Goal: Check status

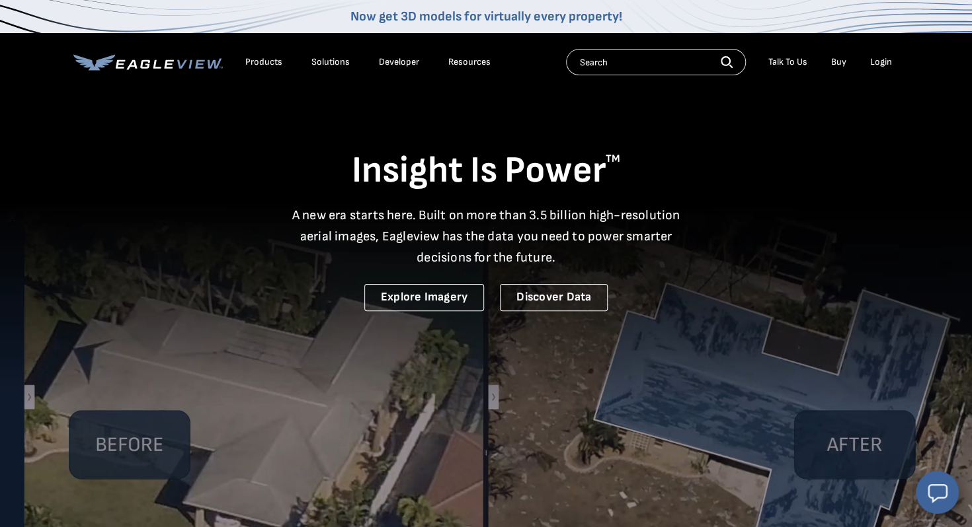
click at [884, 63] on div "Login" at bounding box center [881, 62] width 22 height 12
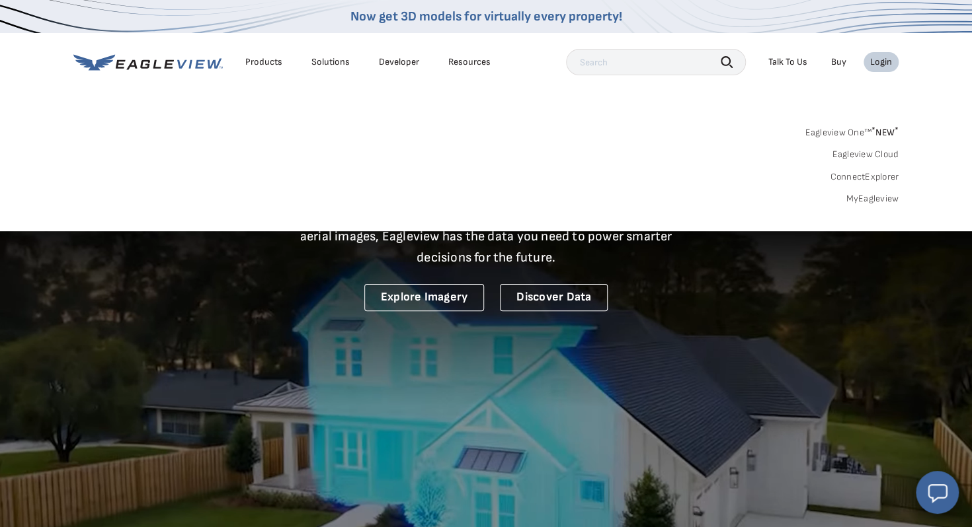
click at [890, 202] on link "MyEagleview" at bounding box center [871, 199] width 53 height 12
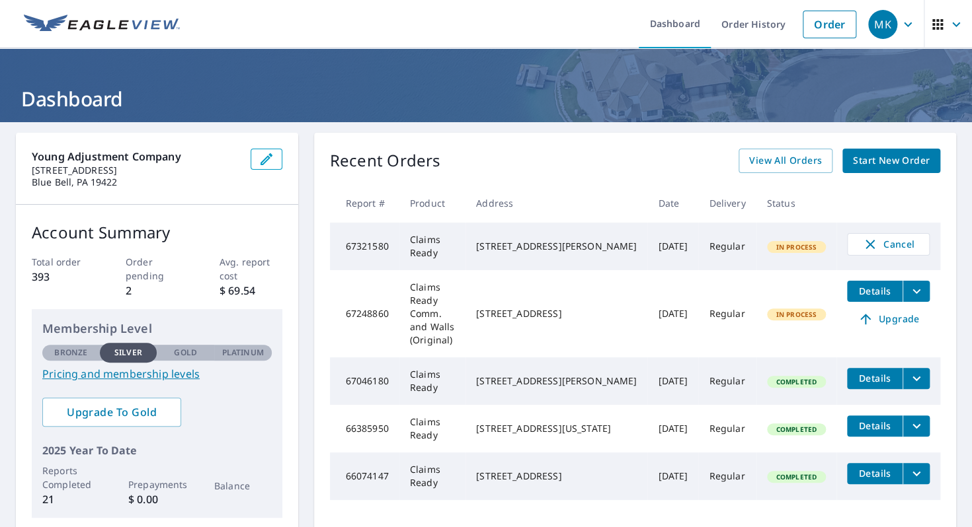
click at [465, 247] on td "Claims Ready" at bounding box center [432, 247] width 66 height 48
click at [637, 307] on td "[STREET_ADDRESS]" at bounding box center [556, 313] width 182 height 87
click at [890, 292] on span "Details" at bounding box center [875, 291] width 40 height 13
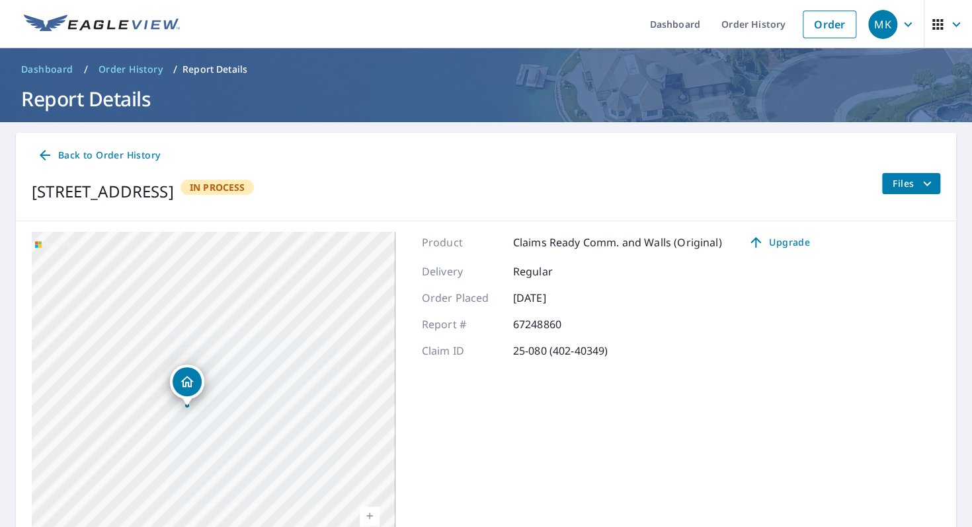
drag, startPoint x: 202, startPoint y: 451, endPoint x: 295, endPoint y: 385, distance: 113.7
click at [295, 385] on div "[STREET_ADDRESS]" at bounding box center [214, 397] width 364 height 330
drag, startPoint x: 300, startPoint y: 324, endPoint x: 313, endPoint y: 132, distance: 192.8
click at [313, 132] on main "Back to Order History [STREET_ADDRESS] In Process Files [STREET_ADDRESS] Aerial…" at bounding box center [486, 352] width 972 height 461
click at [266, 342] on div "[STREET_ADDRESS]" at bounding box center [214, 397] width 364 height 330
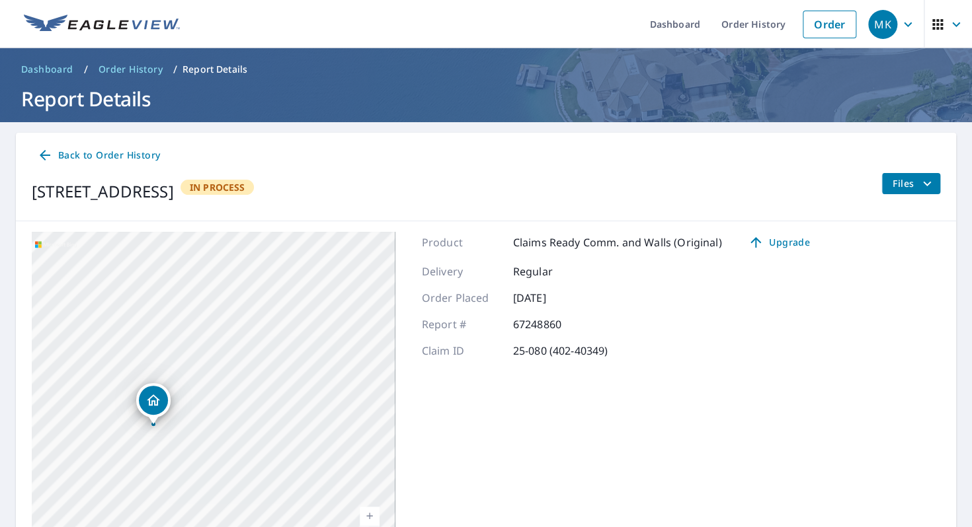
click at [151, 403] on icon "Dropped pin, building 1, Residential property, 560 Wellington Square Exton, PA …" at bounding box center [153, 400] width 13 height 11
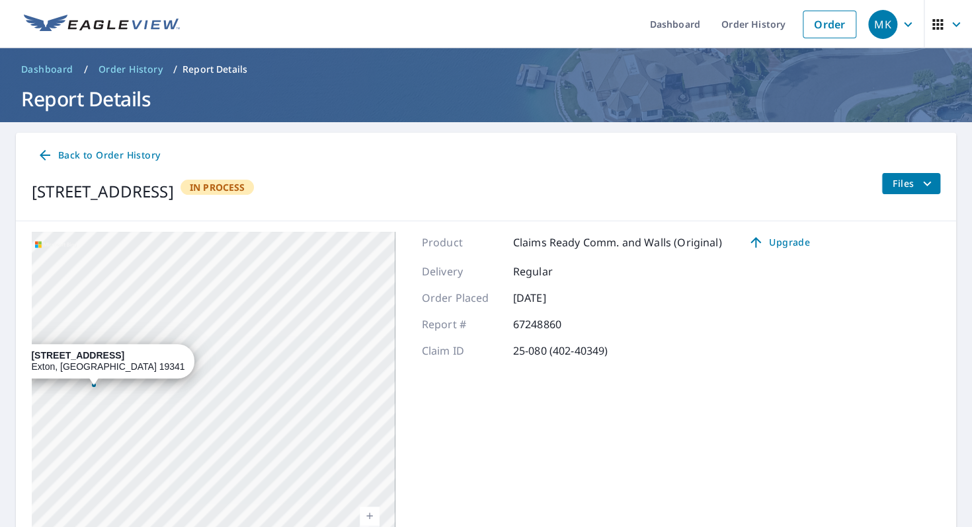
drag, startPoint x: 251, startPoint y: 453, endPoint x: 132, endPoint y: 446, distance: 119.2
click at [132, 446] on div "[STREET_ADDRESS]" at bounding box center [214, 397] width 364 height 330
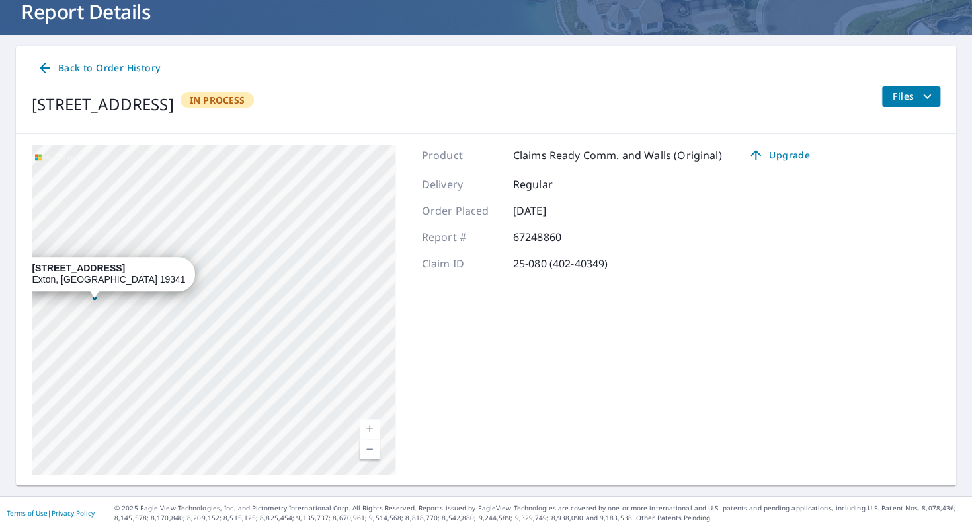
scroll to position [89, 0]
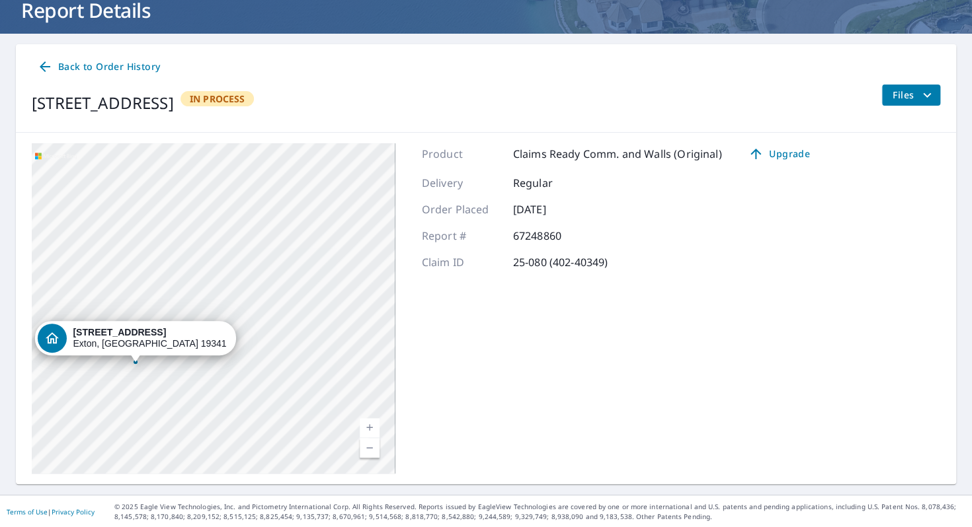
drag, startPoint x: 291, startPoint y: 245, endPoint x: 332, endPoint y: 294, distance: 64.3
click at [332, 294] on div "[STREET_ADDRESS]" at bounding box center [214, 308] width 364 height 330
